Goal: Task Accomplishment & Management: Complete application form

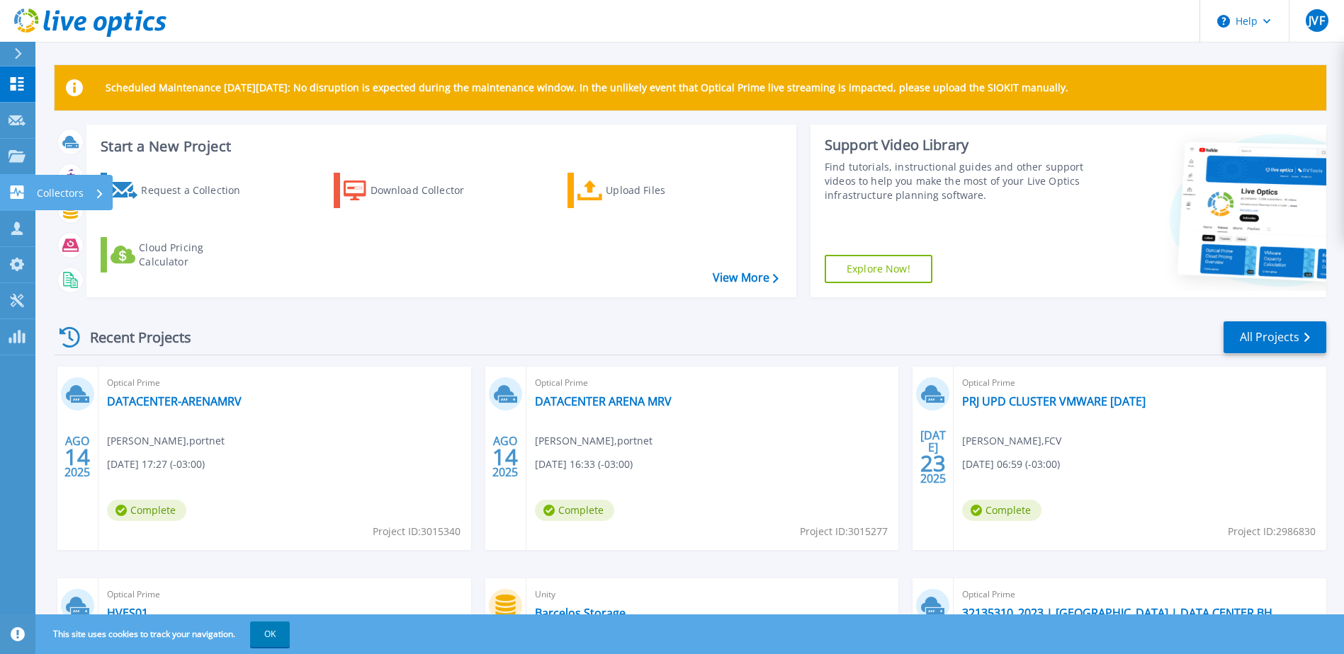
click at [1, 195] on link "Collectors Collectors" at bounding box center [17, 193] width 35 height 36
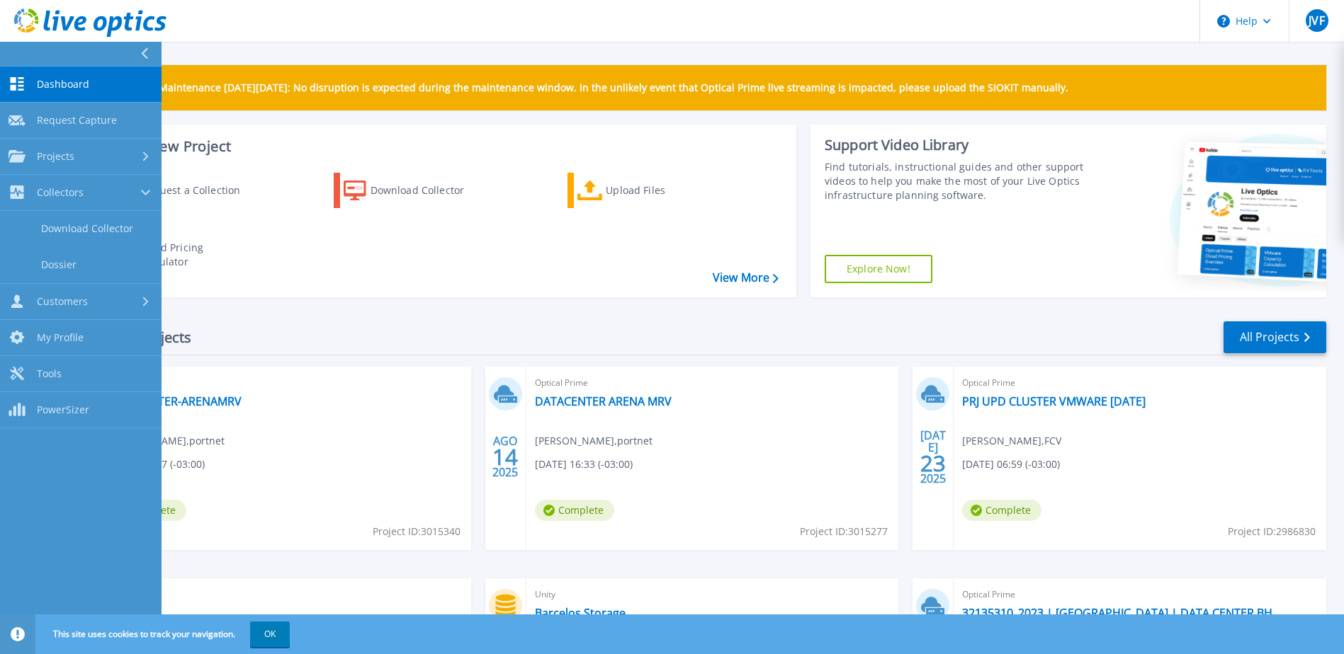
click at [377, 318] on div "Recent Projects All Projects AGO 14 2025 Optical Prime DATACENTER-ARENAMRV Jenn…" at bounding box center [690, 555] width 1271 height 493
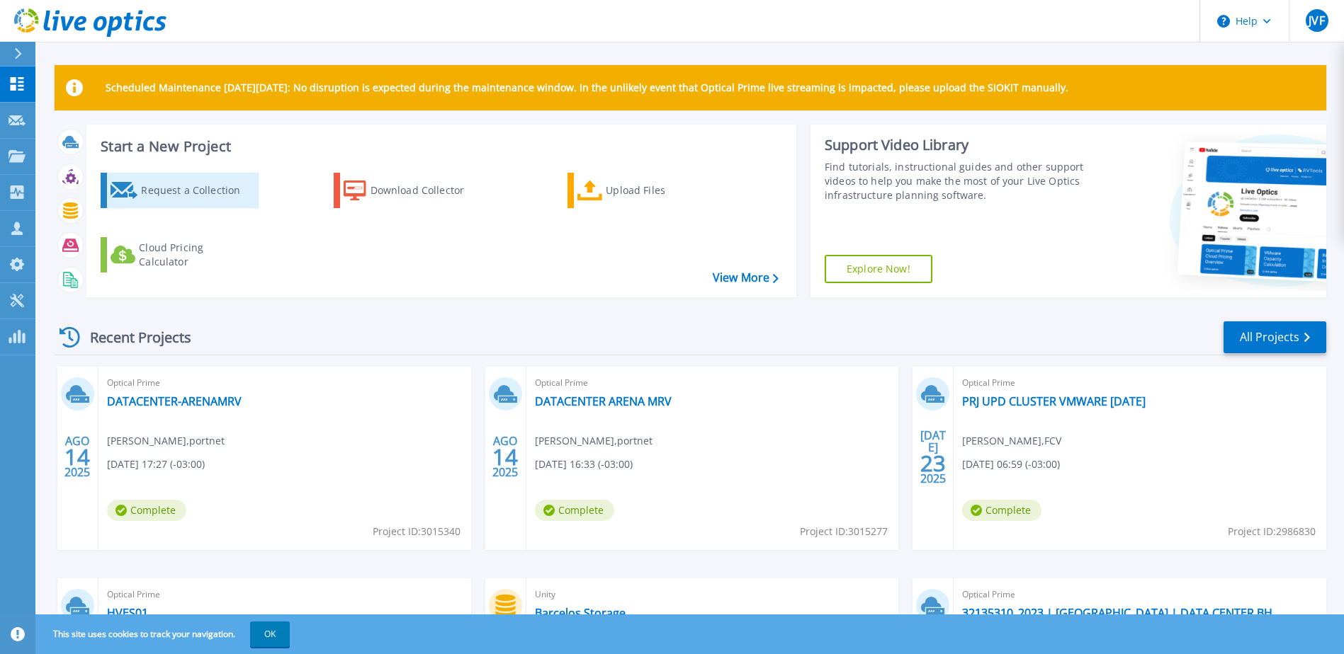
click at [167, 192] on div "Request a Collection" at bounding box center [197, 190] width 113 height 28
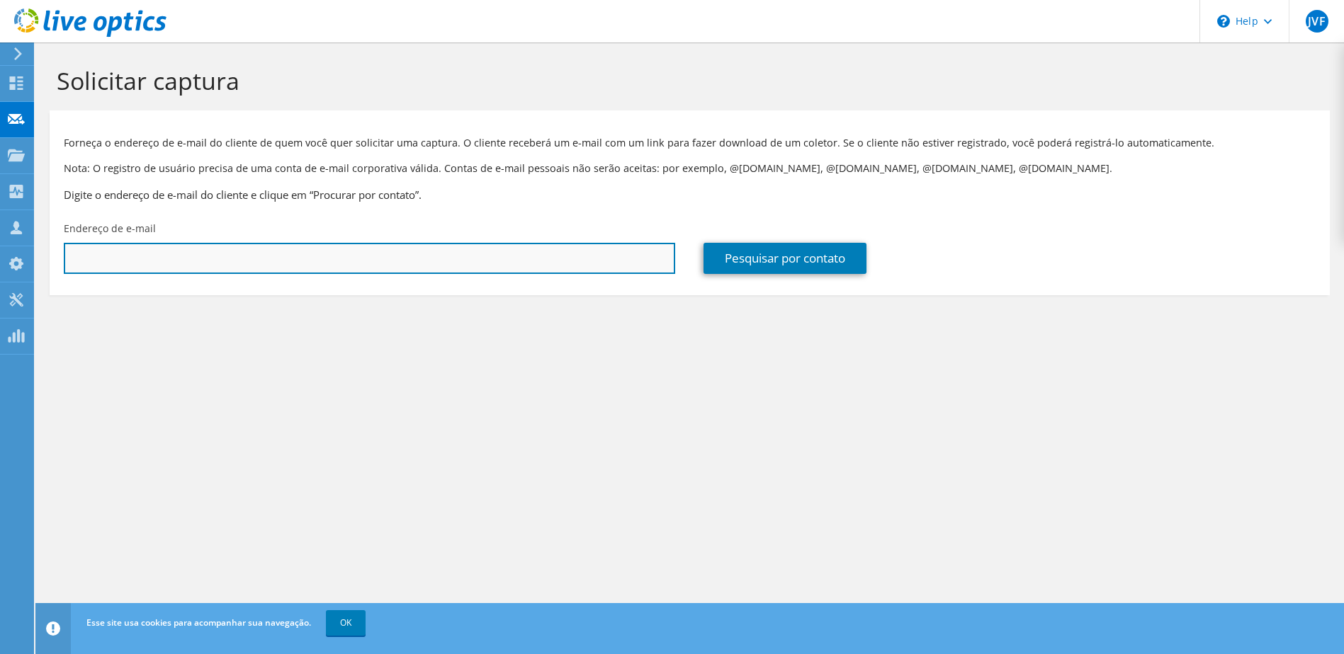
click at [268, 249] on input "text" at bounding box center [369, 258] width 611 height 31
paste input "godoy.junior@br.s-riko.com"
type input "godoy.junior@br.s-riko.com"
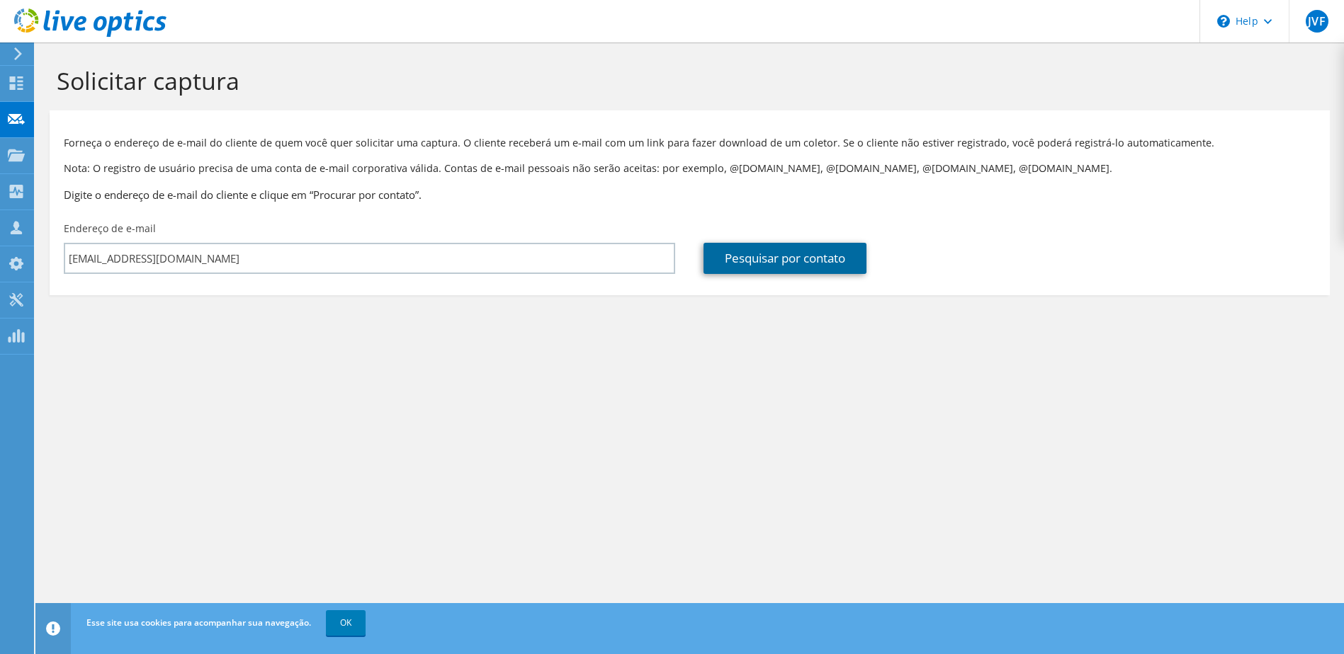
click at [771, 246] on link "Pesquisar por contato" at bounding box center [784, 258] width 163 height 31
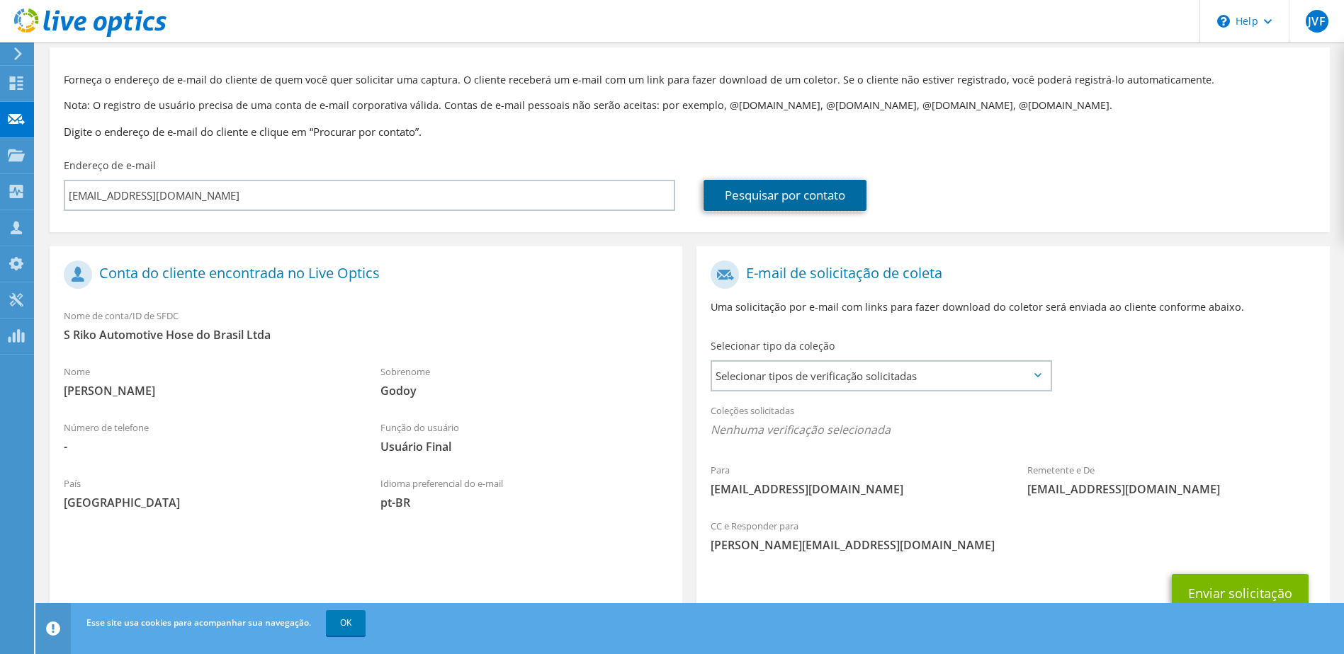
scroll to position [120, 0]
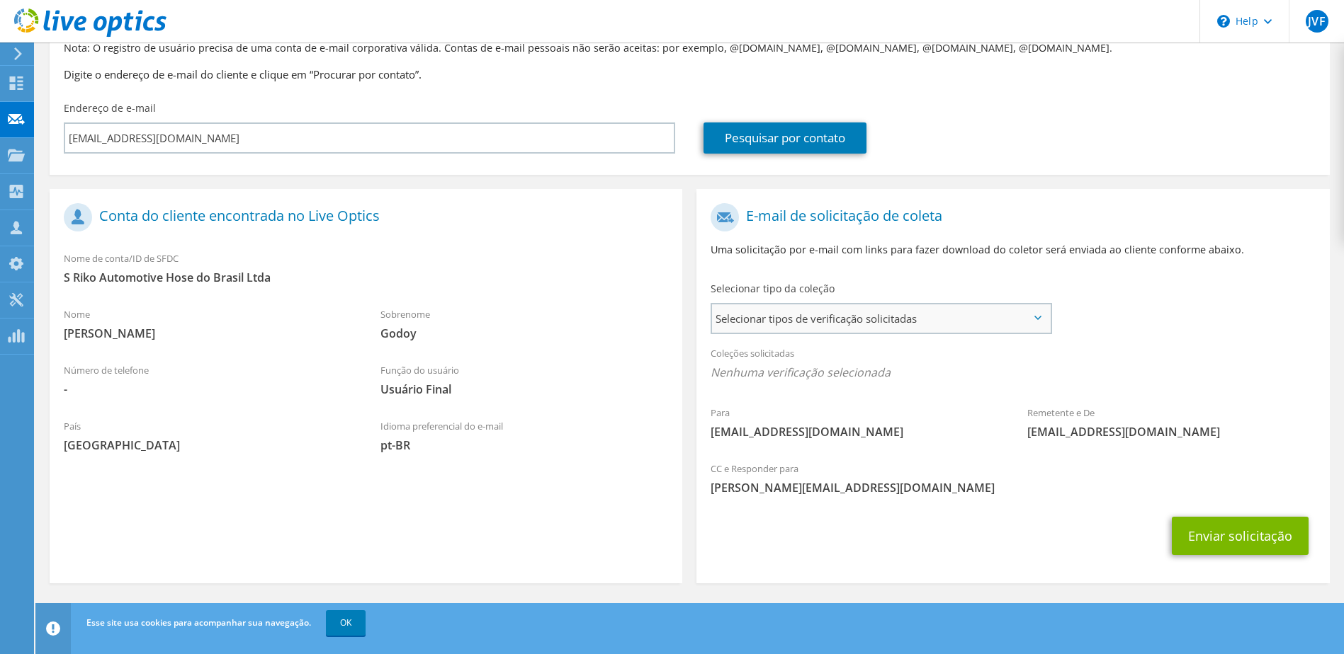
click at [819, 317] on span "Selecionar tipos de verificação solicitadas" at bounding box center [880, 319] width 337 height 28
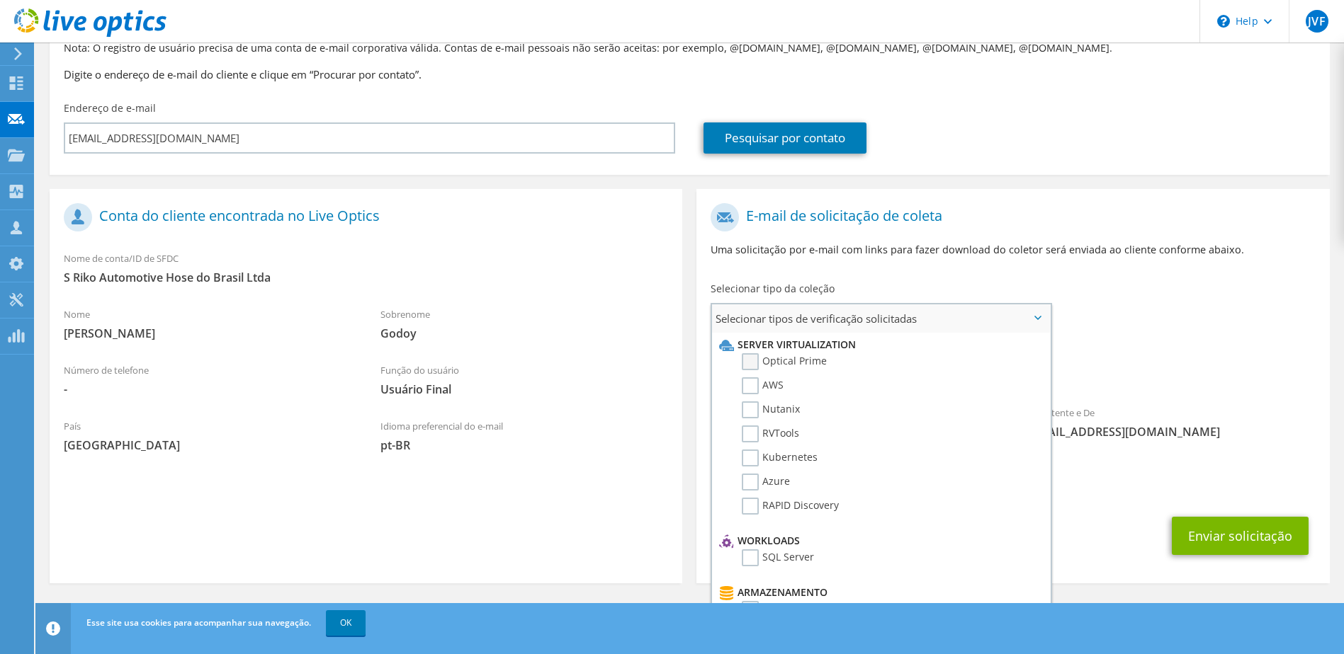
click at [751, 360] on label "Optical Prime" at bounding box center [784, 361] width 85 height 17
click at [0, 0] on input "Optical Prime" at bounding box center [0, 0] width 0 height 0
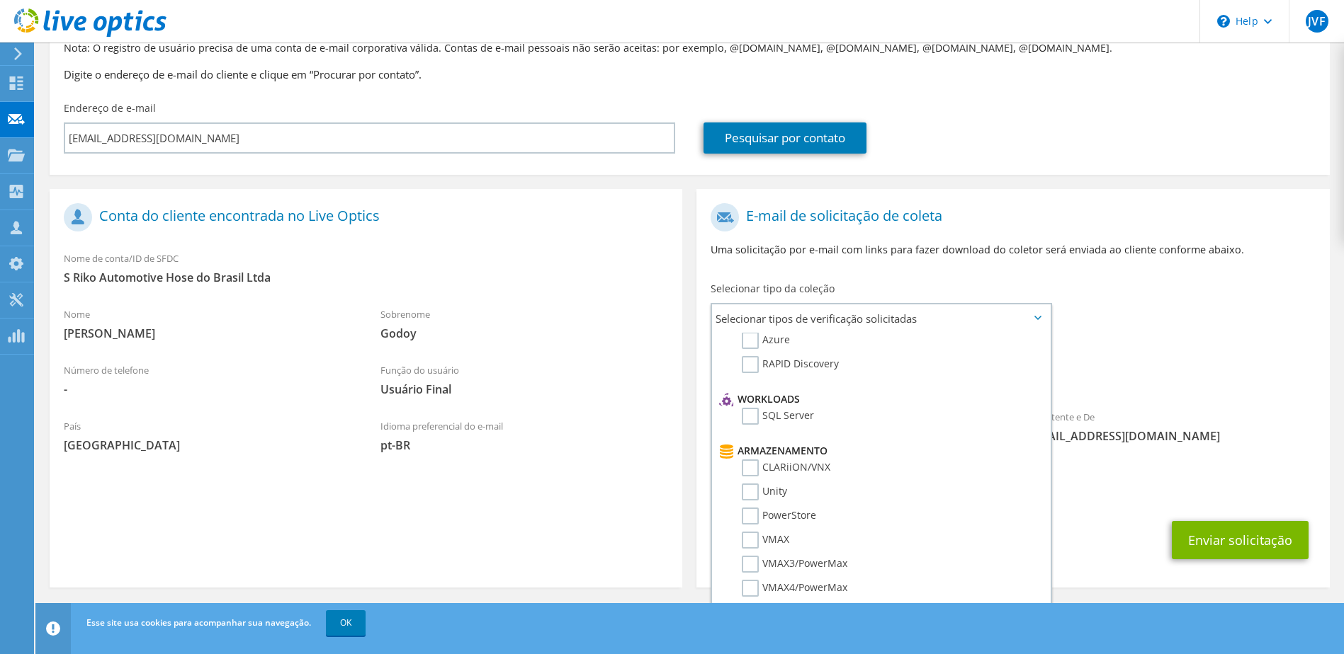
click at [1118, 329] on div "Para godoy.junior@br.s-riko.com Remetente e De liveoptics@liveoptics.com" at bounding box center [1012, 327] width 632 height 262
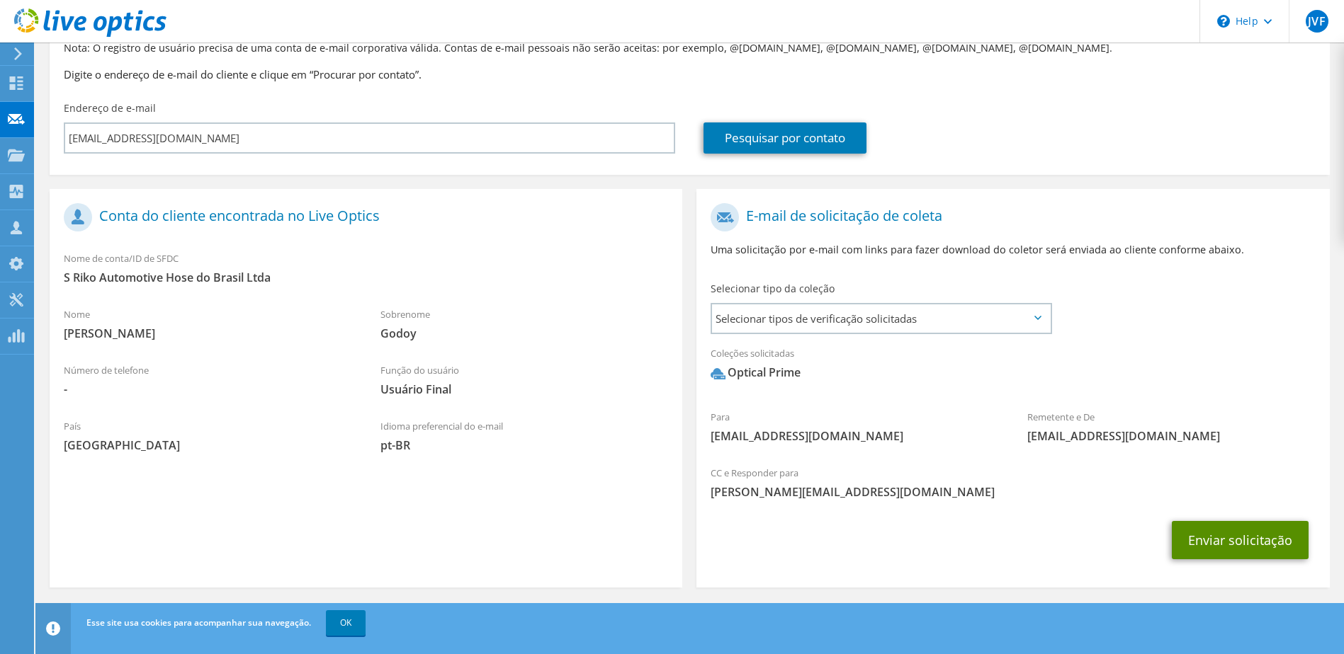
click at [1213, 524] on button "Enviar solicitação" at bounding box center [1239, 540] width 137 height 38
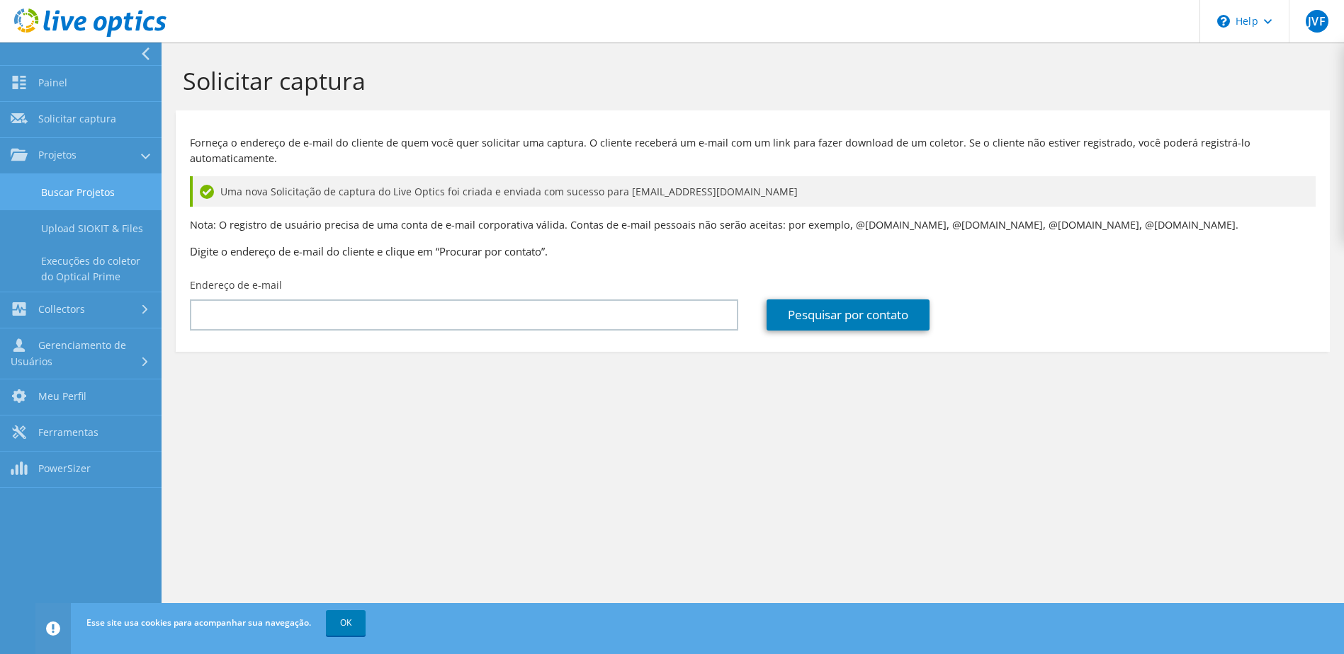
click at [36, 188] on link "Buscar Projetos" at bounding box center [80, 192] width 161 height 36
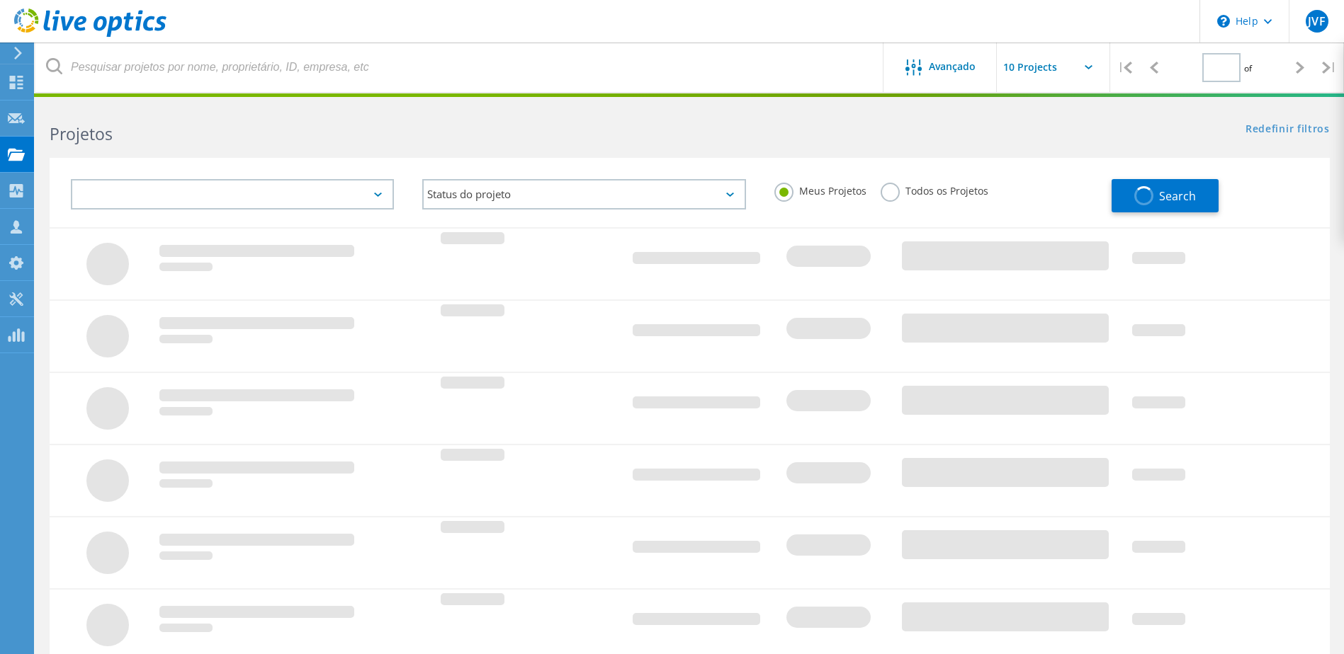
type input "1"
